Goal: Task Accomplishment & Management: Use online tool/utility

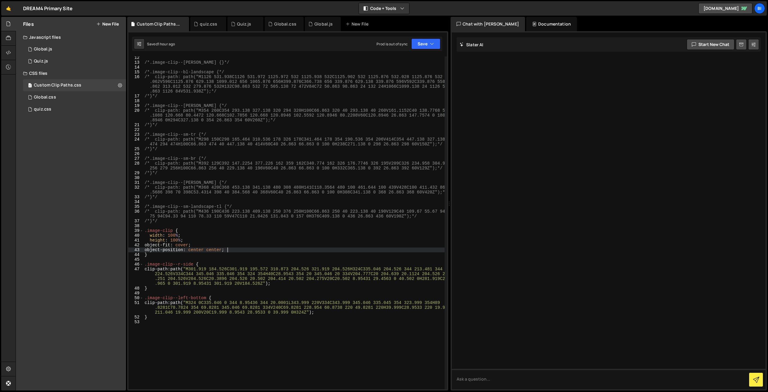
click at [347, 250] on div "/*.image-clip--[PERSON_NAME] {}*/ /*.image-clip--bl-landscape {*/ /* clip-path:…" at bounding box center [293, 226] width 301 height 342
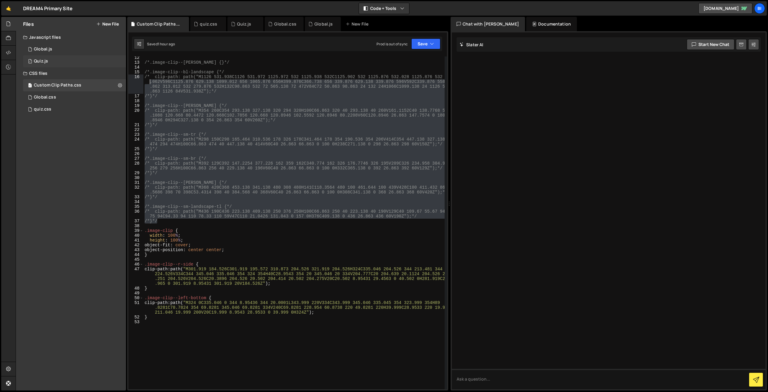
scroll to position [53, 0]
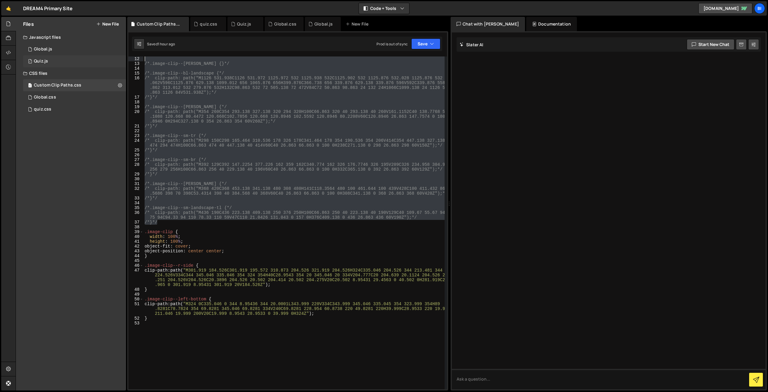
drag, startPoint x: 202, startPoint y: 220, endPoint x: 123, endPoint y: 56, distance: 181.6
click at [123, 56] on div "Files New File Javascript files 1 Global.js 0 1 Quiz.js 0 CSS files 1 Custom Cl…" at bounding box center [392, 204] width 752 height 374
click at [191, 191] on div ".image-clip--[PERSON_NAME] { } .image-clip--bl-landscape { clip-path : path( " …" at bounding box center [293, 222] width 301 height 332
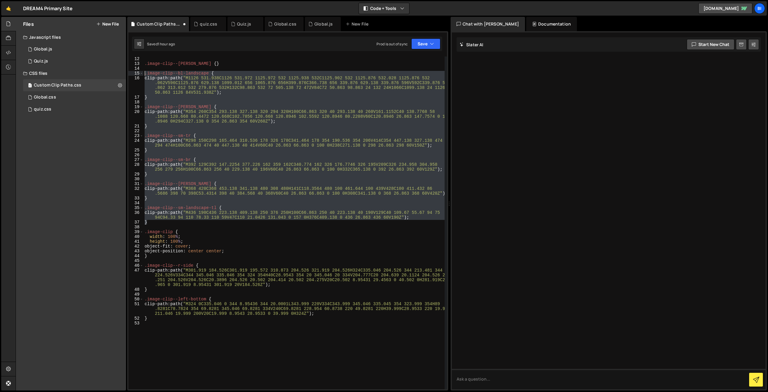
drag, startPoint x: 163, startPoint y: 224, endPoint x: 119, endPoint y: 75, distance: 155.2
click at [119, 75] on div "Files New File Javascript files 1 Global.js 0 1 Quiz.js 0 CSS files 1 Custom Cl…" at bounding box center [392, 204] width 752 height 374
type textarea ".image-clip--bl-landscape { clip-path: path("M1126 531.938C1126 531.972 1125.97…"
type textarea "/*}*/"
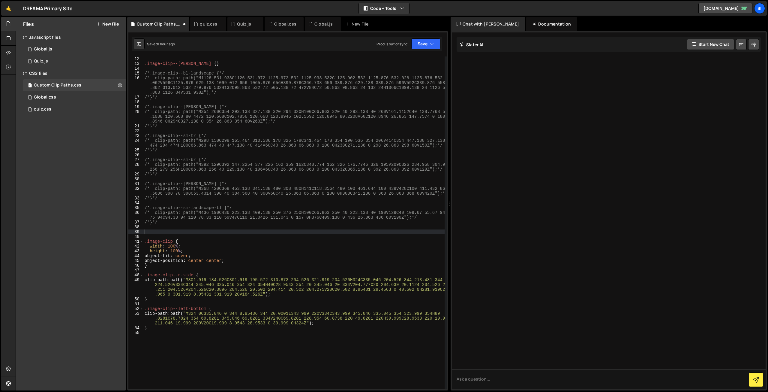
paste textarea "}"
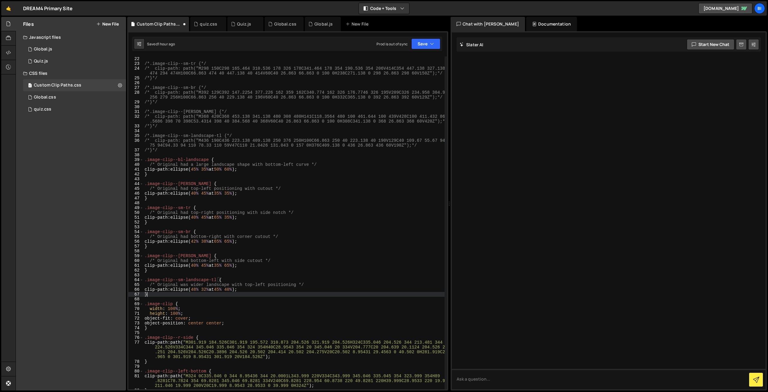
scroll to position [125, 0]
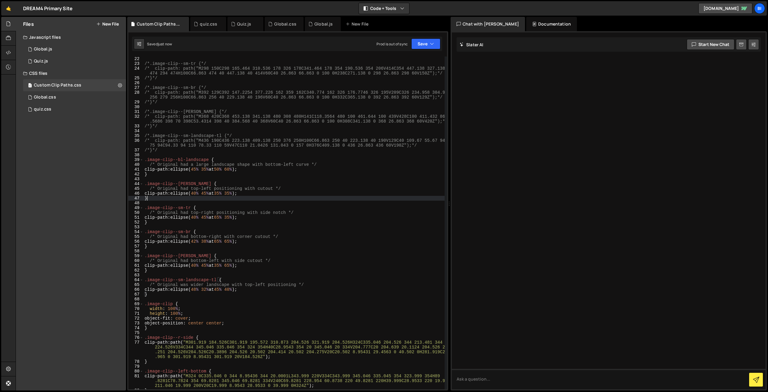
click at [278, 200] on div "/*.image-clip--sm-tr {*/ /* clip-path: path("M298 150C298 165.464 310.536 178 3…" at bounding box center [293, 227] width 301 height 342
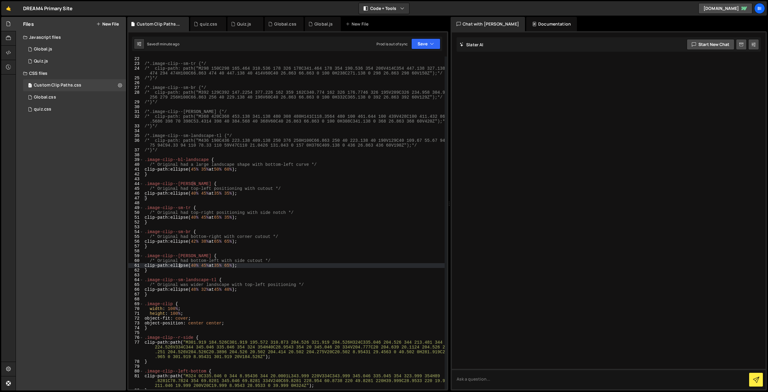
click at [179, 266] on div "/*.image-clip--sm-tr {*/ /* clip-path: path("M298 150C298 165.464 310.536 178 3…" at bounding box center [293, 227] width 301 height 342
type textarea "}"
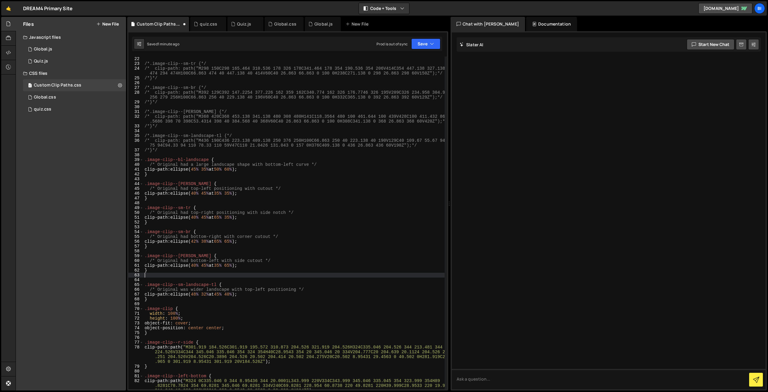
paste textarea "}"
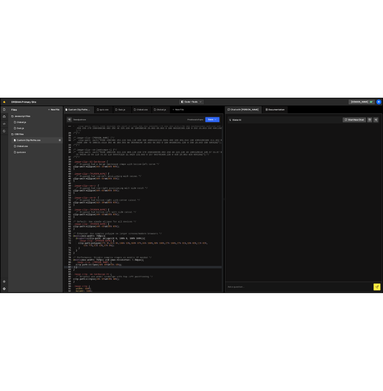
scroll to position [161, 0]
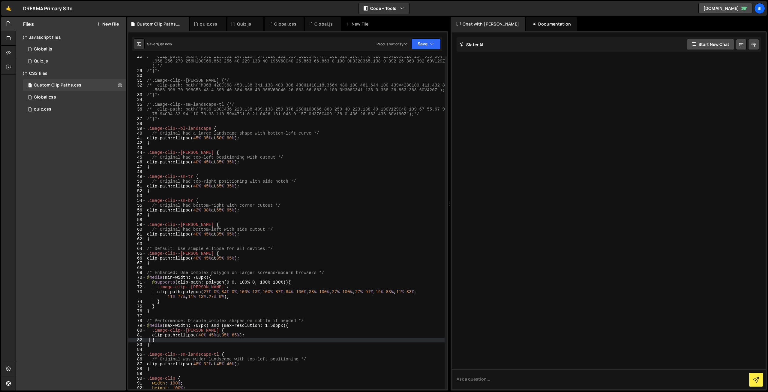
type textarea "}"
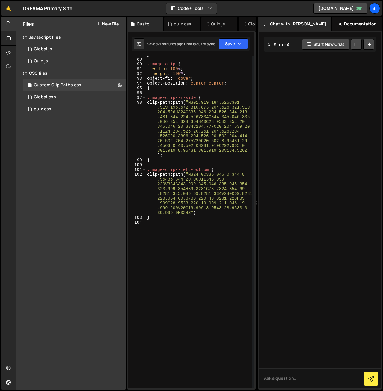
scroll to position [686, 0]
drag, startPoint x: 181, startPoint y: 221, endPoint x: 188, endPoint y: 236, distance: 17.1
click at [183, 229] on div "} .image-clip { width : 100 % ; height : 100 % ; object-fit : cover ; object-po…" at bounding box center [199, 223] width 106 height 342
click at [188, 236] on div "} .image-clip { width : 100 % ; height : 100 % ; object-fit : cover ; object-po…" at bounding box center [199, 223] width 106 height 342
paste textarea "}"
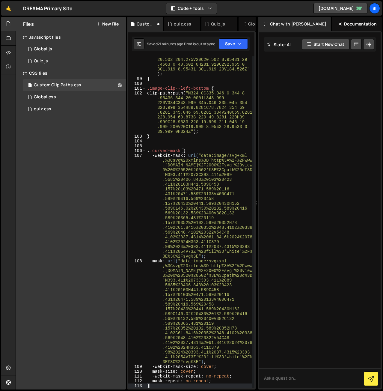
type textarea "."
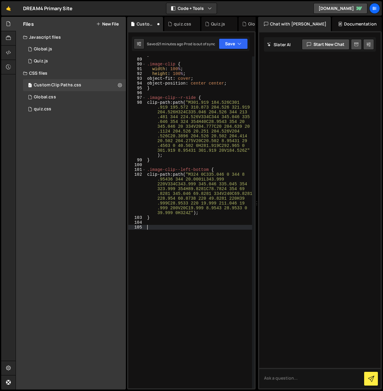
paste textarea "}"
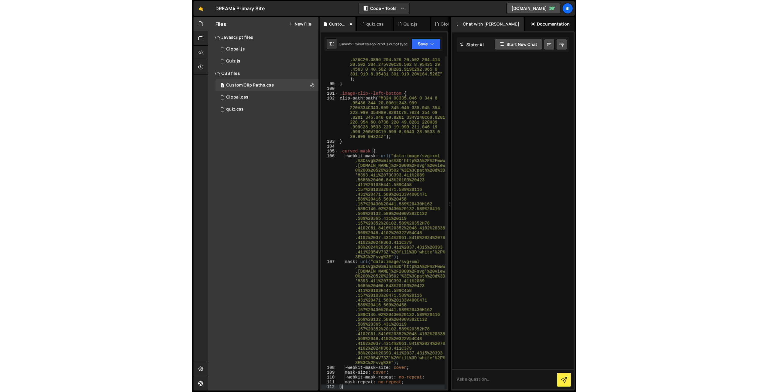
scroll to position [798, 0]
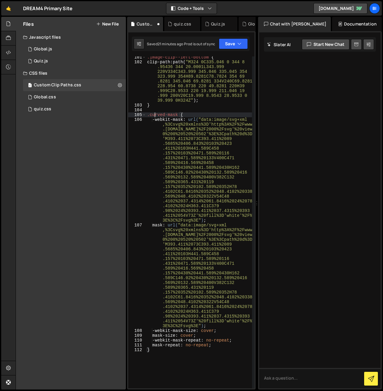
click at [155, 116] on div ".image-clip--left-bottom { clip-path : path( " M324 0C335.046 0 344 8 .95436 34…" at bounding box center [199, 226] width 106 height 342
type textarea ".curved-mask {"
click at [155, 116] on div ".image-clip--left-bottom { clip-path : path( " M324 0C335.046 0 344 8 .95436 34…" at bounding box center [199, 226] width 106 height 342
click at [178, 113] on div ".image-clip--left-bottom { clip-path : path( " M324 0C335.046 0 344 8 .95436 34…" at bounding box center [199, 226] width 106 height 342
click at [198, 111] on div ".image-clip--left-bottom { clip-path : path( " M324 0C335.046 0 344 8 .95436 34…" at bounding box center [199, 226] width 106 height 342
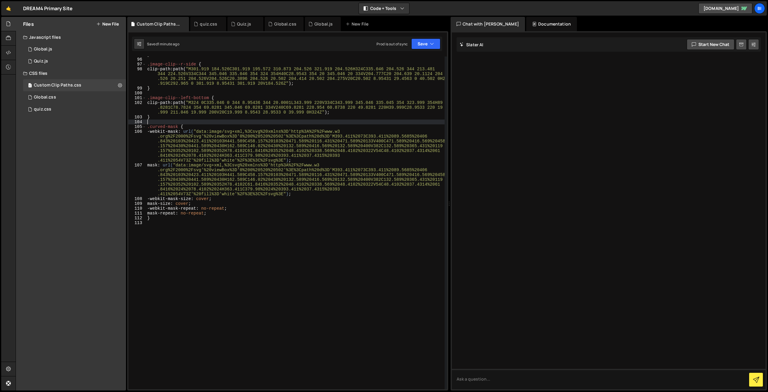
scroll to position [508, 0]
click at [219, 263] on div "} .image-clip--r-side { clip-path : path( " M301.919 184.526C301.919 195.572 31…" at bounding box center [295, 223] width 299 height 342
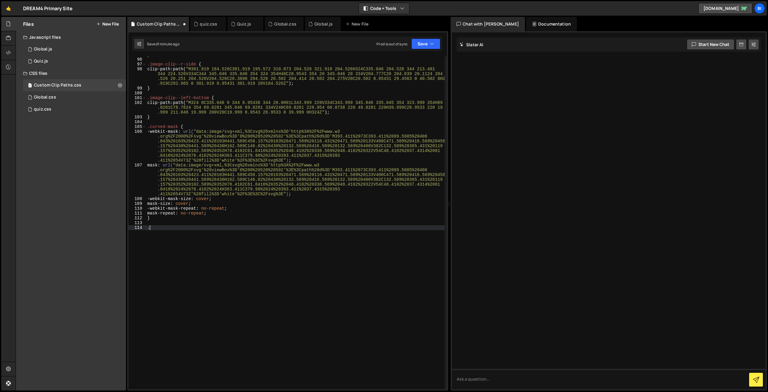
paste textarea "u-image-standard_container"
type textarea ".u-image-standard_container {"
type textarea "}"
paste textarea "overflow: hidden;"
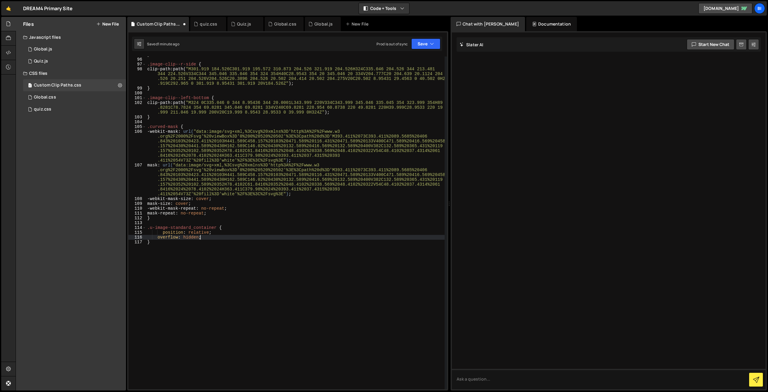
type textarea "overflow: hidden;"
click at [184, 122] on div "} .image-clip--r-side { clip-path : path( " M301.919 184.526C301.919 195.572 31…" at bounding box center [295, 223] width 299 height 342
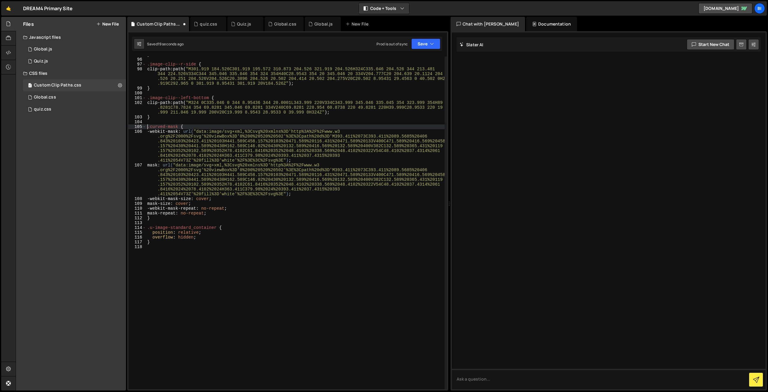
type textarea "-webkit-mask: url("data:image/svg+xml,%3Csvg%20xmlns%3D'http%3A%2F%[DOMAIN_NAME…"
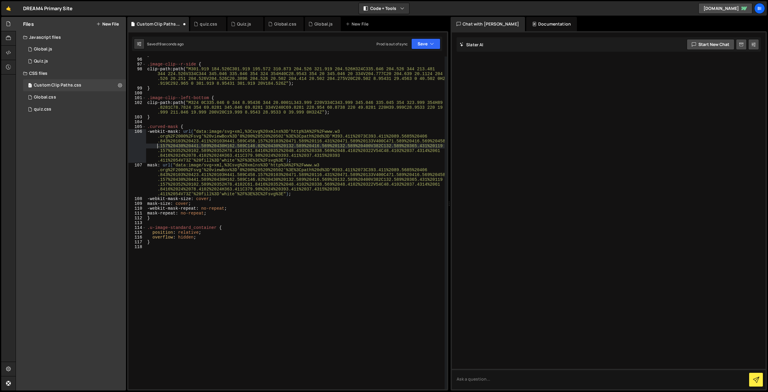
type textarea "mask: url("data:image/svg+xml,%3Csvg%20xmlns%3D'http%3A%2F%[DOMAIN_NAME]%2F2000…"
type textarea "}"
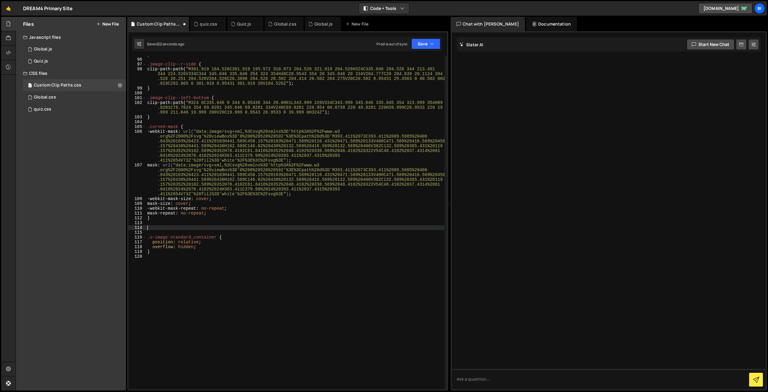
type textarea "/"
paste textarea "object-fit: cover;"
type textarea ".curved-mask img {"
paste textarea "object-fit: cover;"
type textarea "object-fit: cover;"
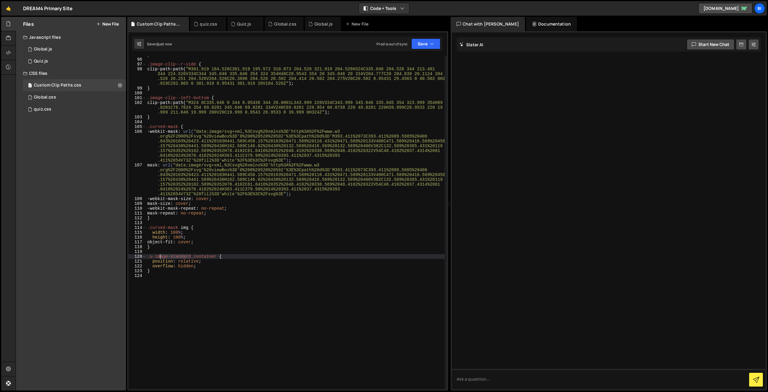
drag, startPoint x: 191, startPoint y: 254, endPoint x: 158, endPoint y: 255, distance: 32.1
click at [158, 255] on div "} .image-clip--r-side { clip-path : path( " M301.919 184.526C301.919 195.572 31…" at bounding box center [295, 223] width 299 height 342
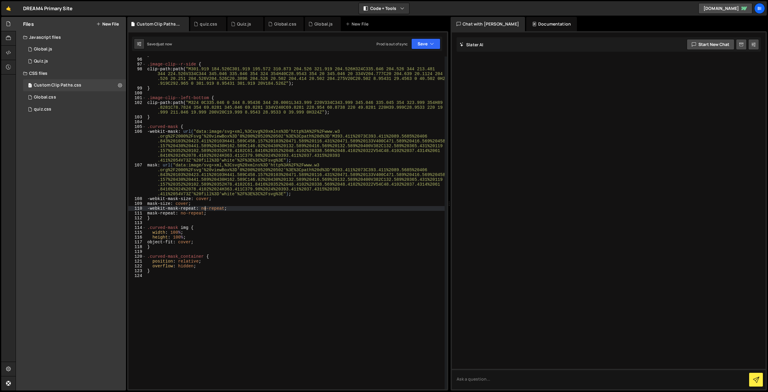
click at [204, 210] on div "} .image-clip--r-side { clip-path : path( " M301.919 184.526C301.919 195.572 31…" at bounding box center [295, 223] width 299 height 342
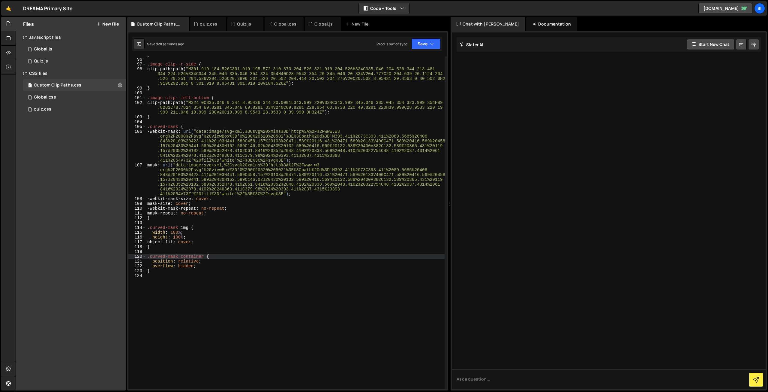
drag, startPoint x: 202, startPoint y: 257, endPoint x: 149, endPoint y: 258, distance: 52.5
click at [149, 258] on div "} .image-clip--r-side { clip-path : path( " M301.919 184.526C301.919 195.572 31…" at bounding box center [295, 223] width 299 height 342
type textarea ".curved-mask_container {"
click at [190, 249] on div "} .image-clip--r-side { clip-path : path( " M301.919 184.526C301.919 195.572 31…" at bounding box center [295, 223] width 299 height 342
